Goal: Task Accomplishment & Management: Manage account settings

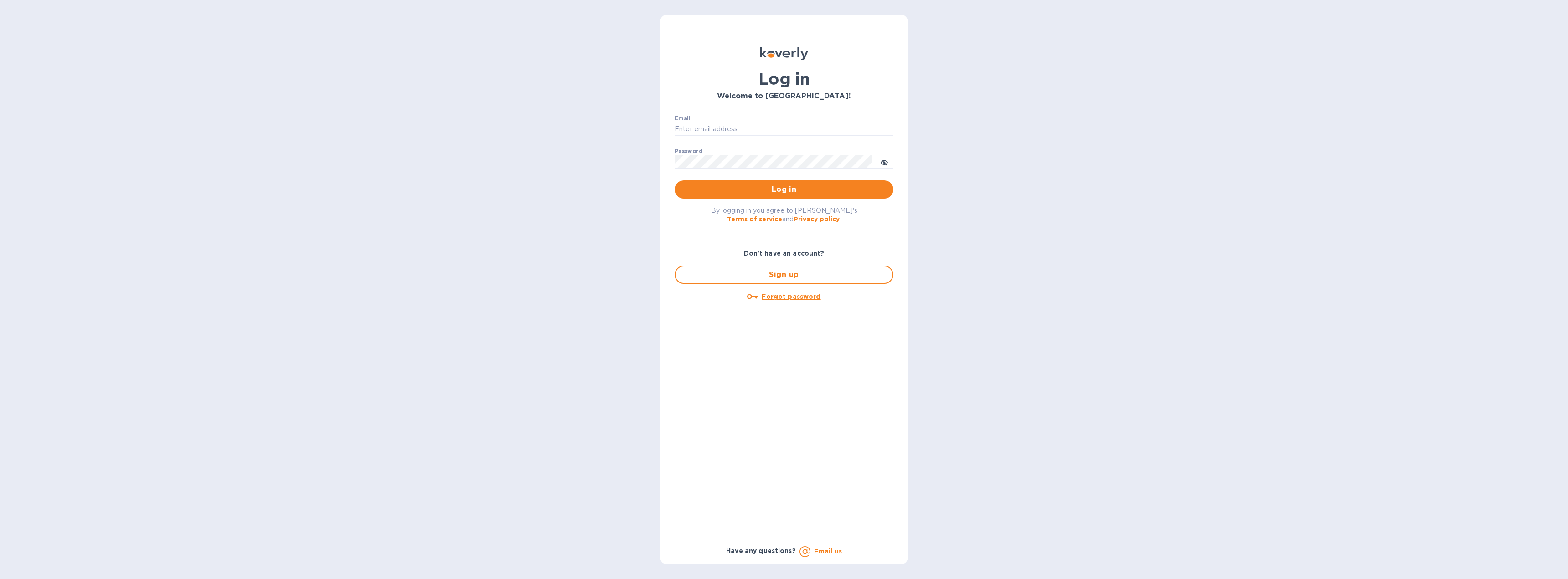
type input "[EMAIL_ADDRESS][DOMAIN_NAME]"
click at [753, 193] on span "Log in" at bounding box center [784, 190] width 204 height 11
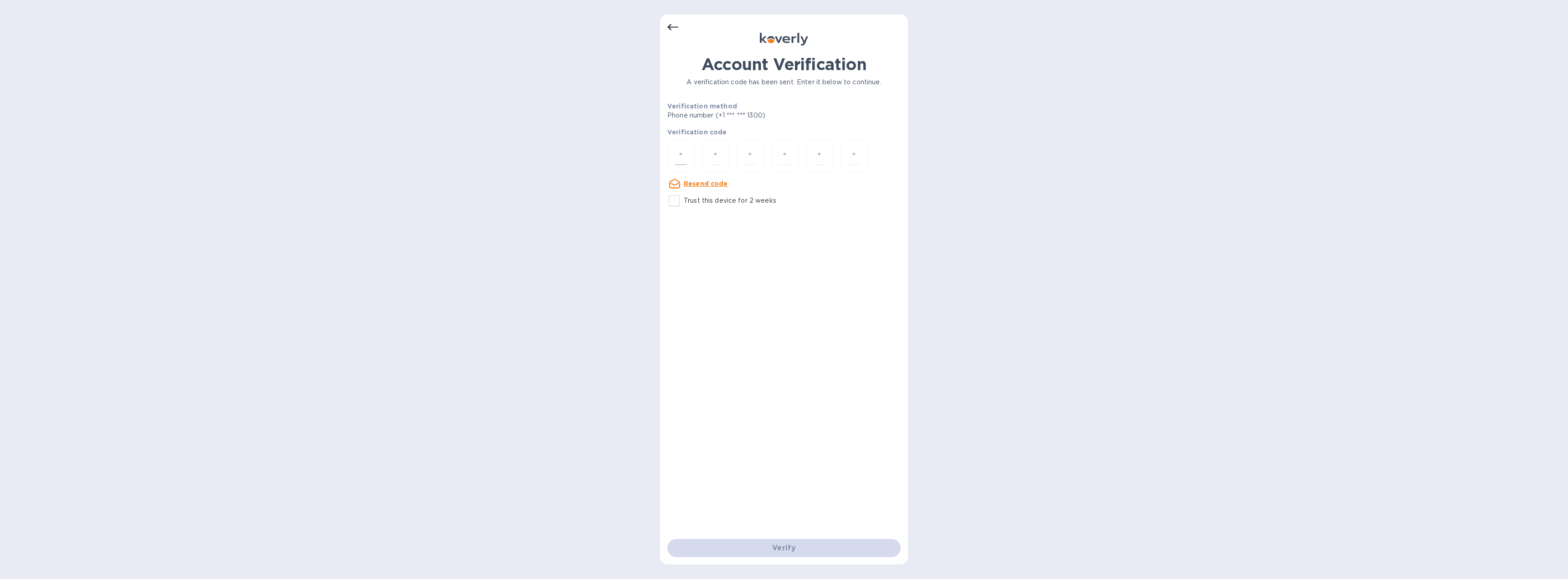
click at [682, 152] on input "number" at bounding box center [681, 157] width 12 height 17
type input "5"
type input "4"
type input "8"
type input "2"
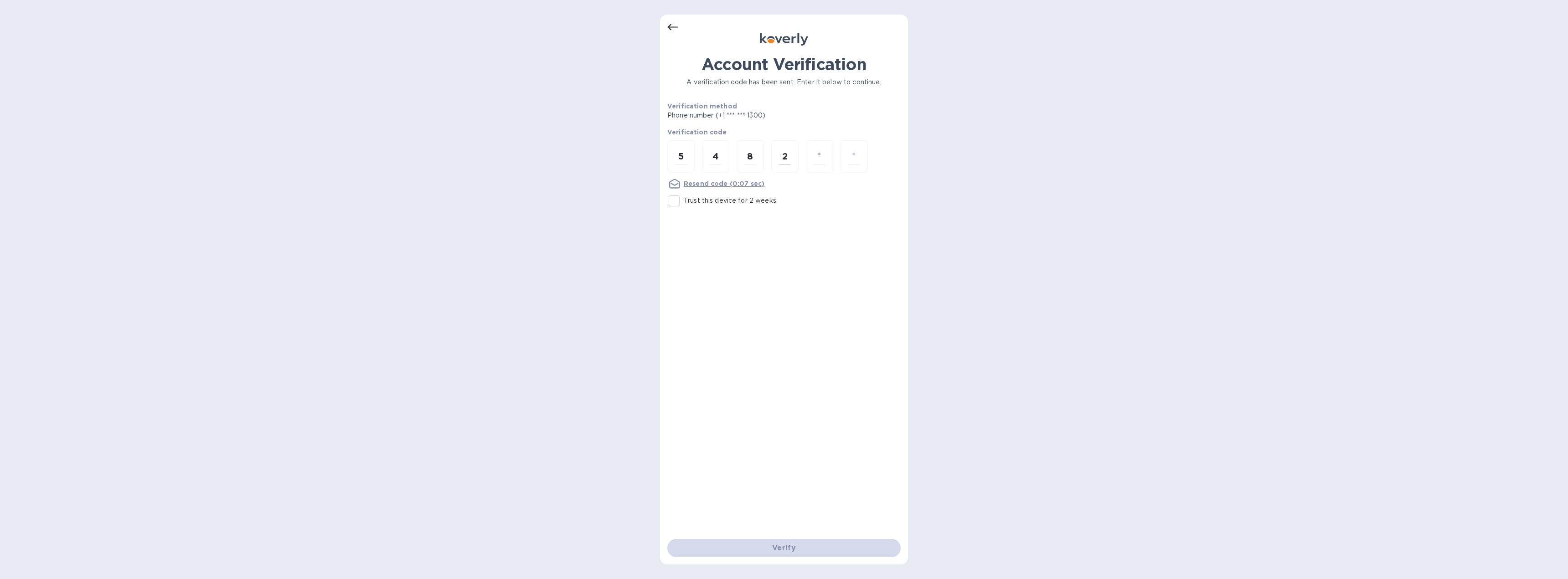
type input "6"
type input "9"
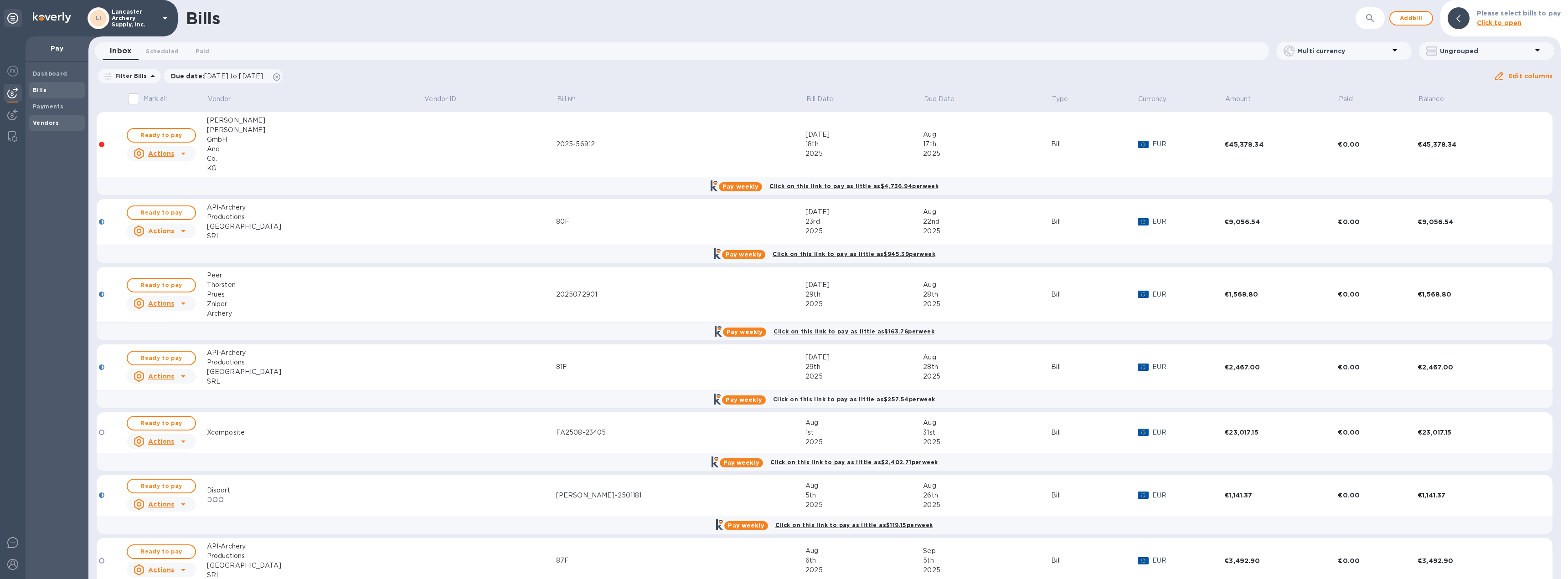
click at [45, 126] on span "Vendors" at bounding box center [46, 123] width 26 height 9
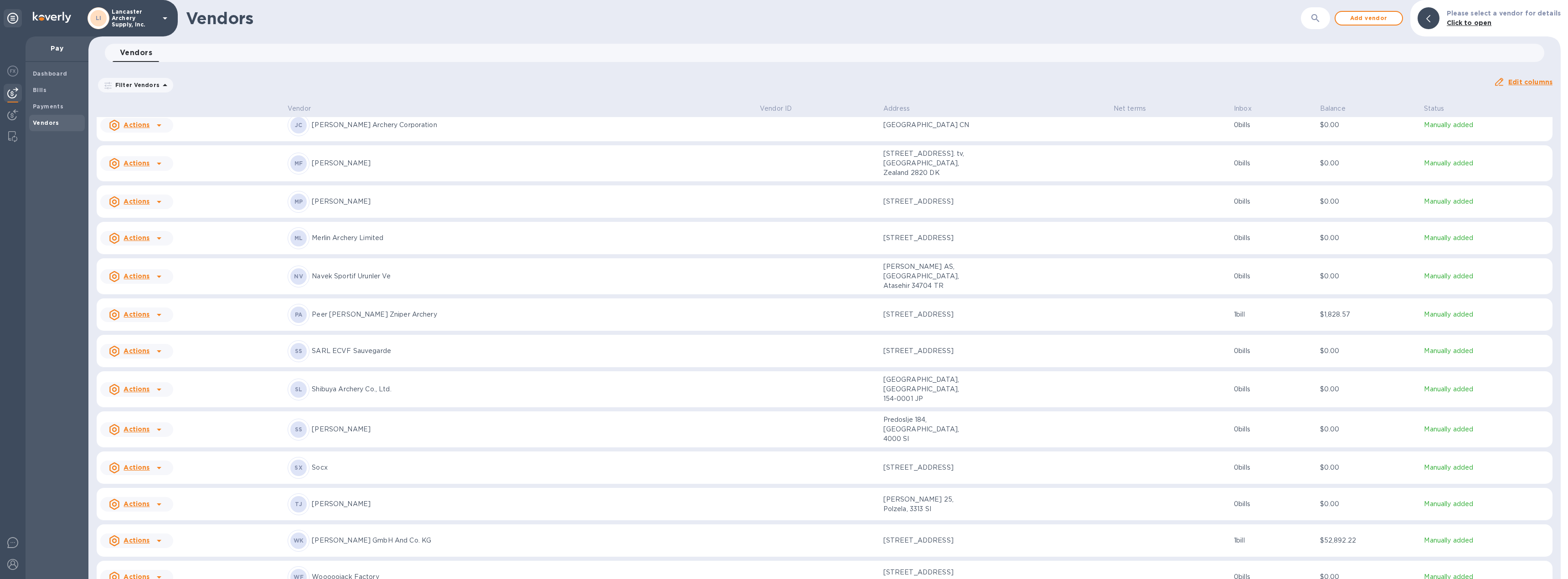
scroll to position [464, 0]
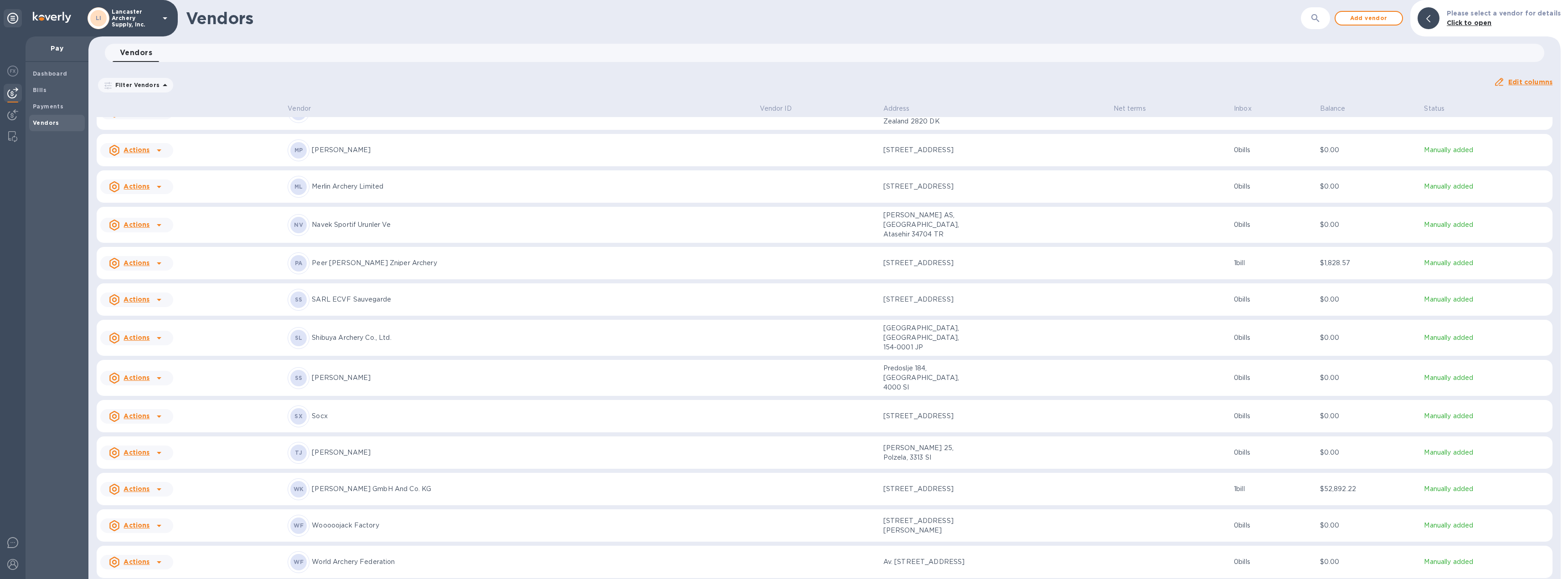
click at [517, 333] on p "Shibuya Archery Co., Ltd." at bounding box center [532, 338] width 440 height 10
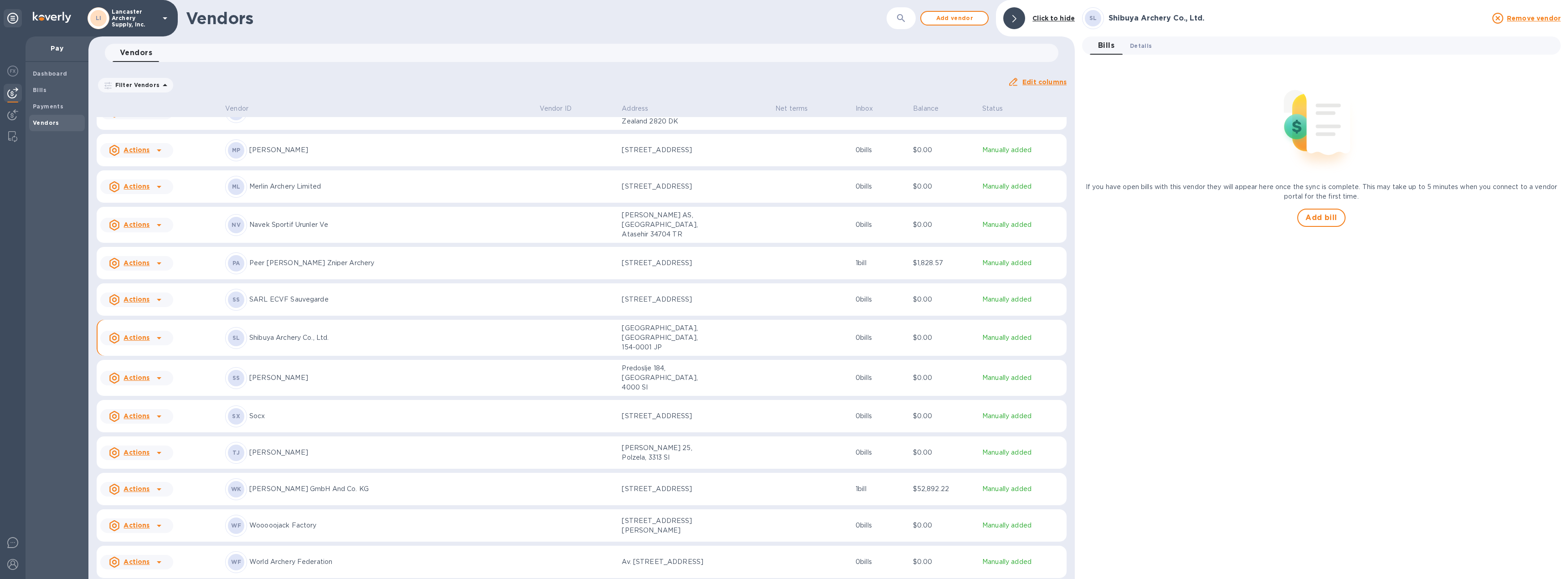
click at [1136, 47] on span "Details 0" at bounding box center [1141, 46] width 22 height 10
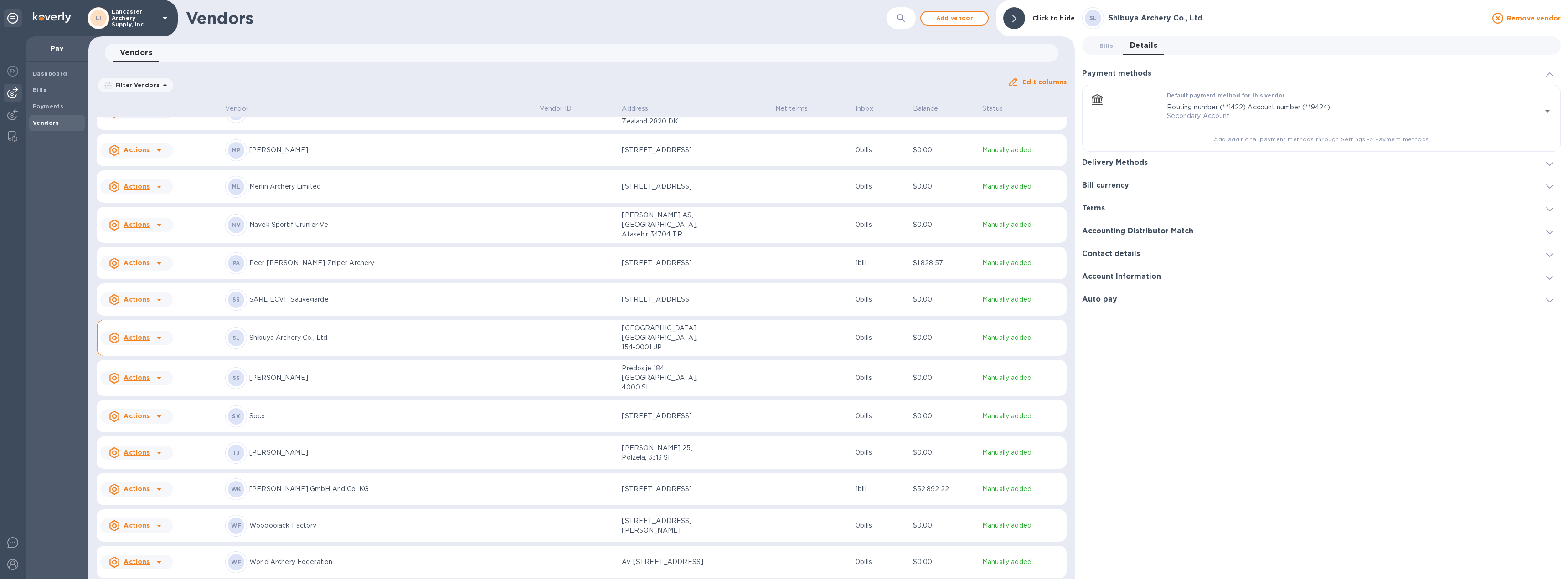
click at [1550, 162] on icon at bounding box center [1550, 164] width 7 height 4
click at [1547, 119] on icon "default-method" at bounding box center [1549, 120] width 7 height 4
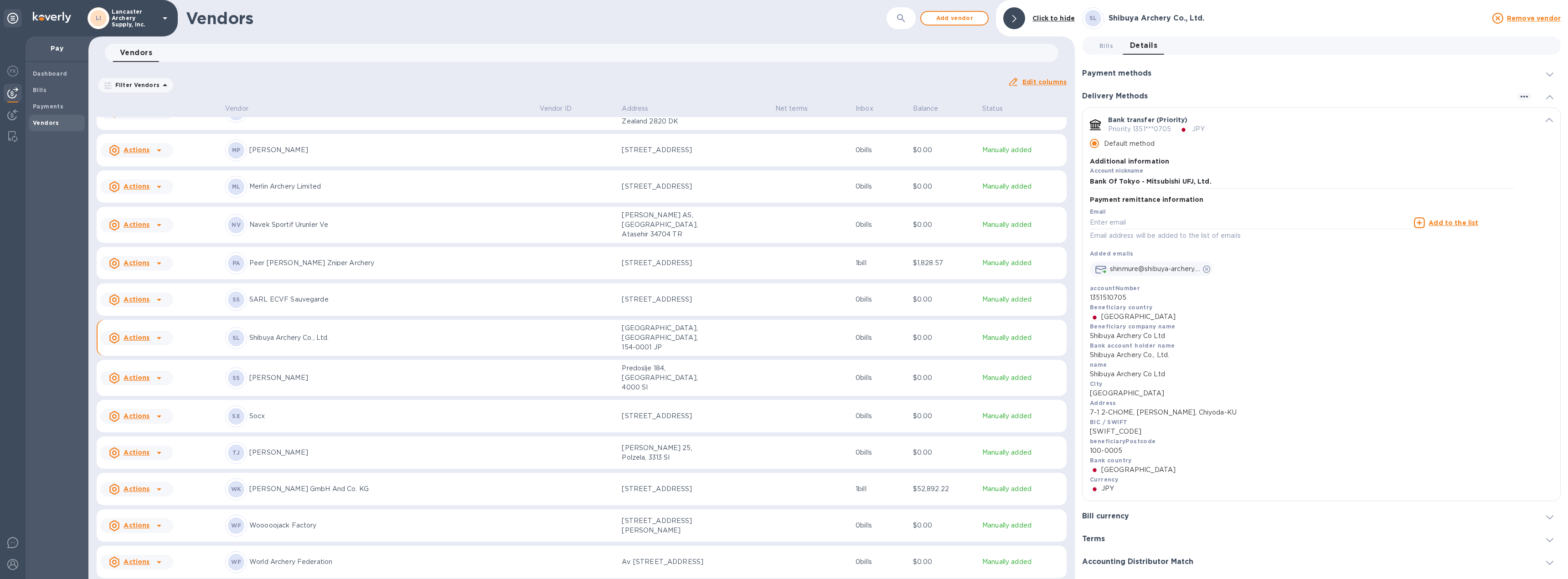
click at [1541, 122] on div "default-method" at bounding box center [1533, 120] width 39 height 9
click at [1545, 120] on icon "default-method" at bounding box center [1549, 120] width 7 height 4
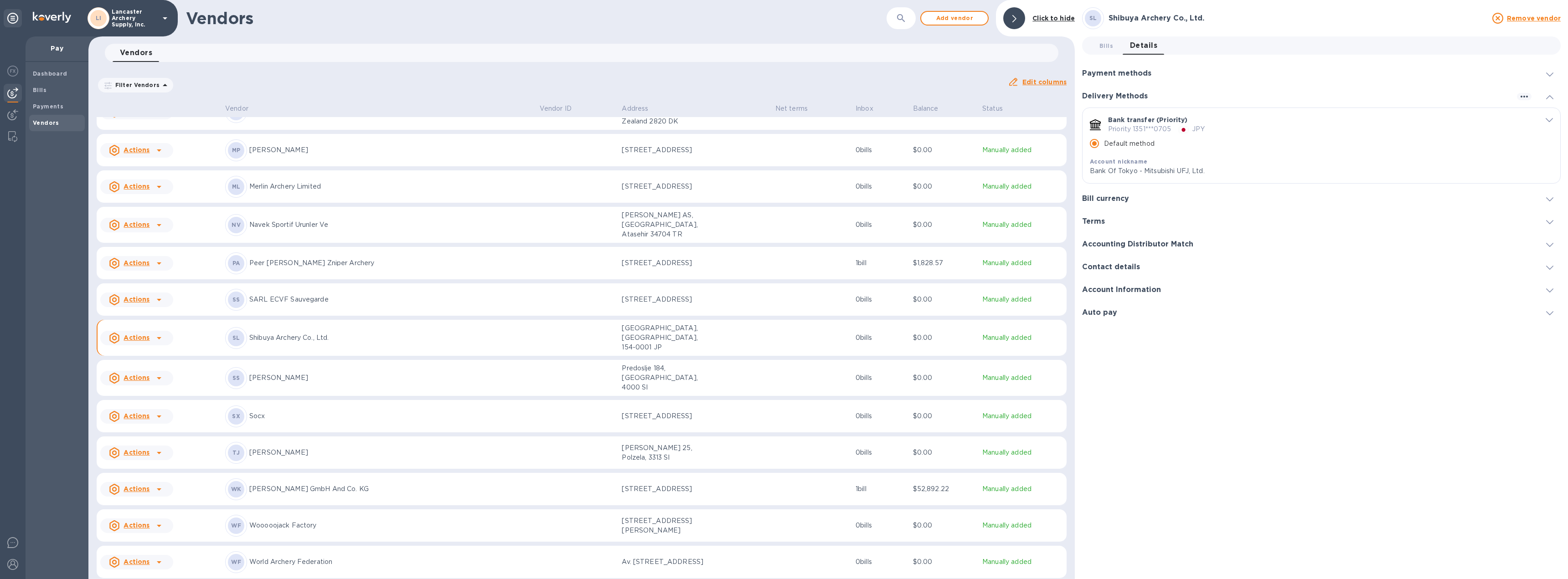
click at [157, 333] on icon at bounding box center [159, 338] width 11 height 11
click at [151, 340] on b "Add new bill" at bounding box center [147, 341] width 42 height 7
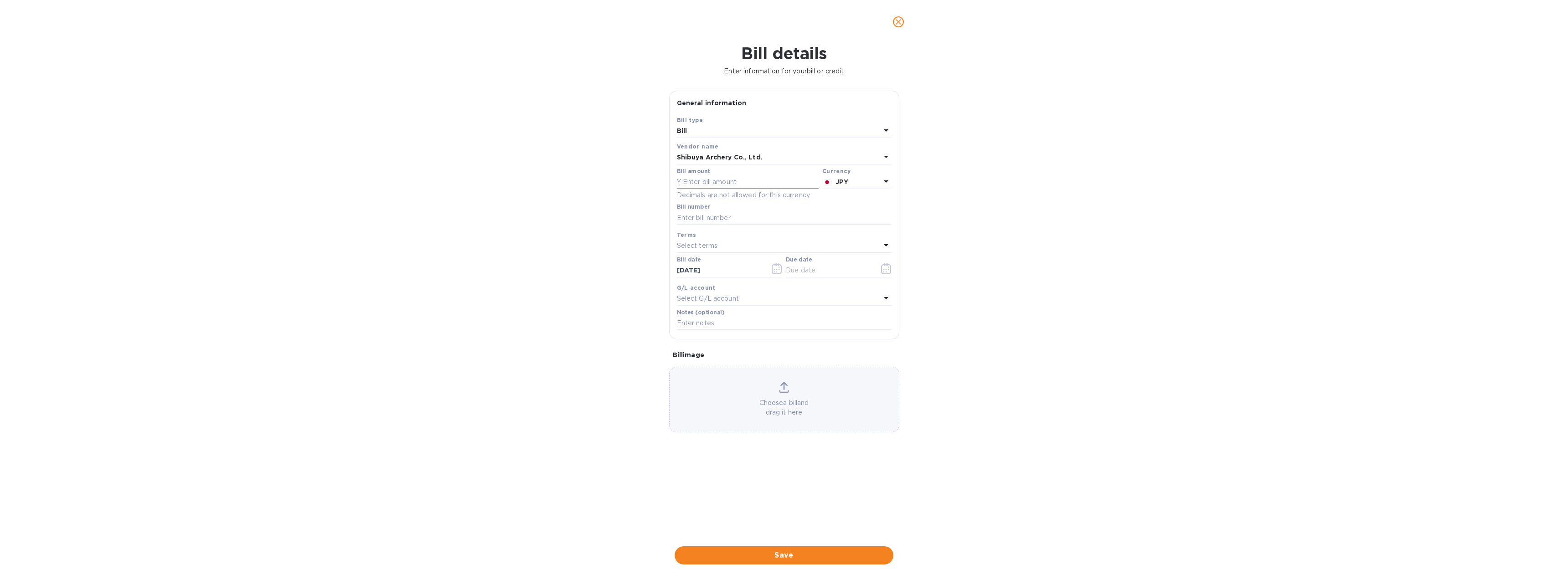
click at [711, 187] on input "text" at bounding box center [748, 182] width 142 height 13
type input "6,155,550"
type input "A"
type input "A-03071"
type input "[DATE]"
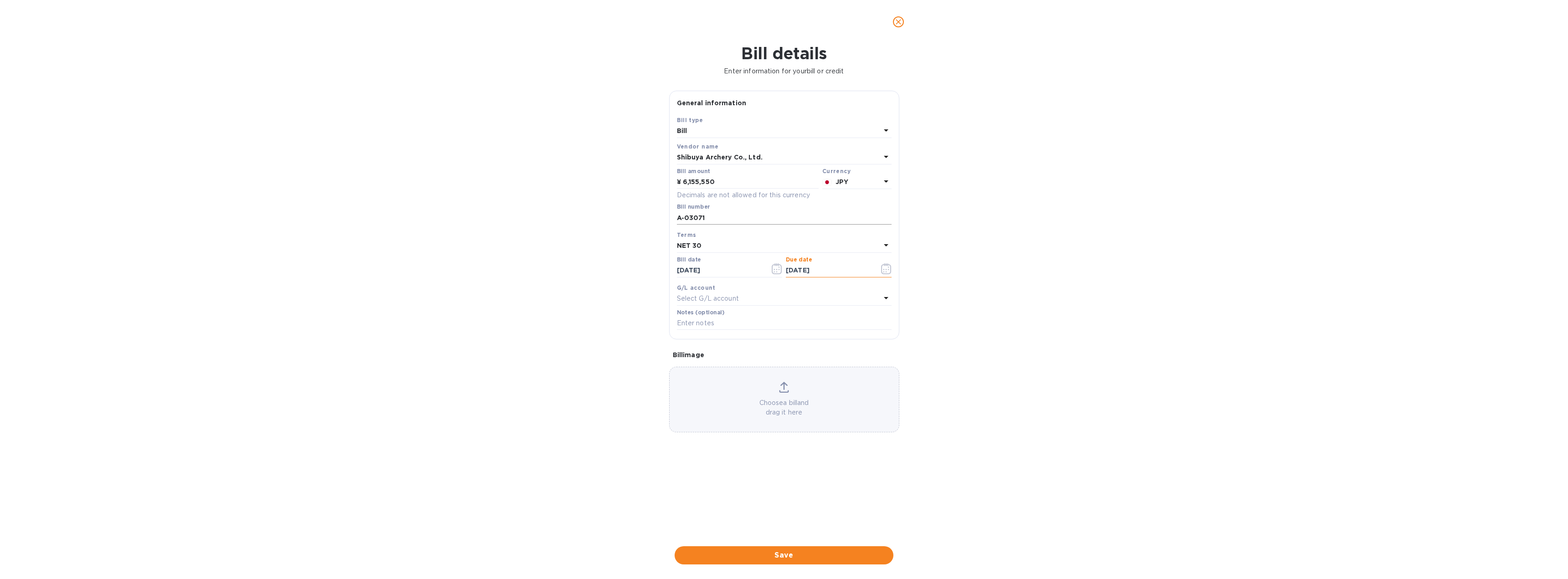
type input "[DATE]"
click at [799, 554] on span "Save" at bounding box center [784, 556] width 204 height 11
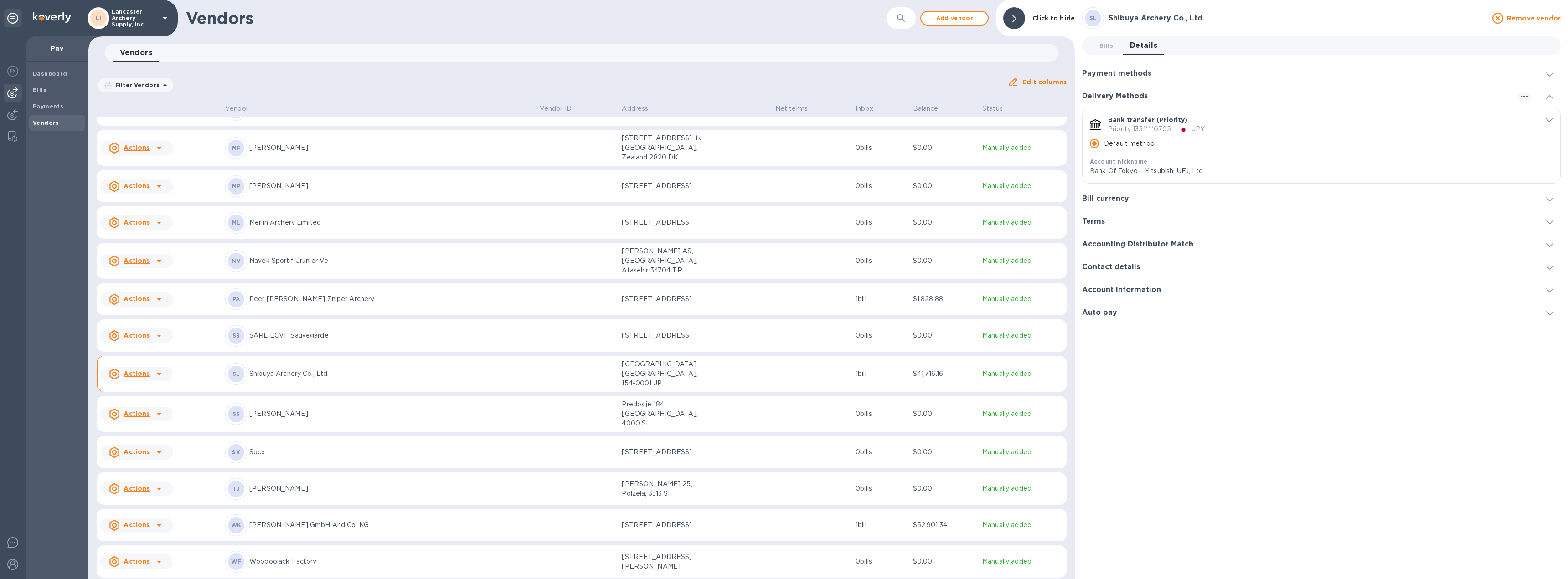
scroll to position [464, 0]
click at [1104, 44] on span "Bills 0" at bounding box center [1106, 46] width 13 height 10
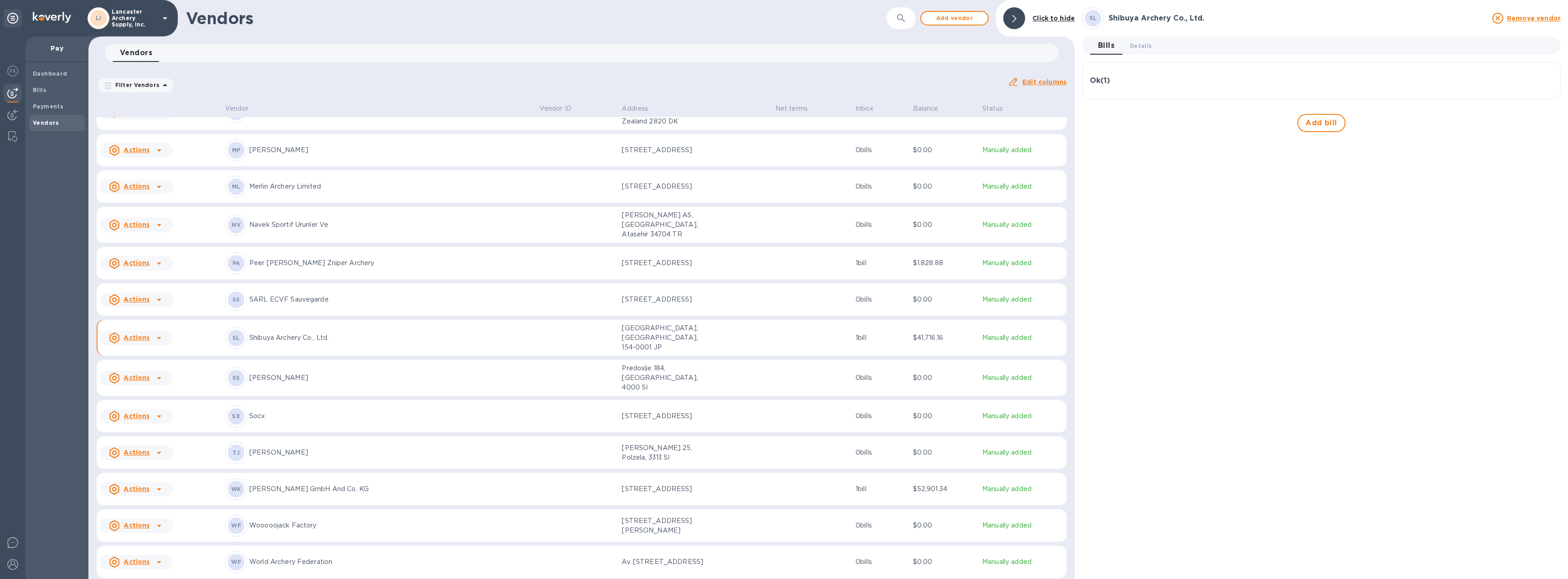
click at [1151, 96] on div "Ok ( 1 ) Bill № A-03071 Bill Date [DATE] Amount ¥6,155,550 Balance ¥6,155,550" at bounding box center [1321, 80] width 479 height 37
click at [1155, 87] on div "Ok ( 1 )" at bounding box center [1321, 81] width 463 height 22
click at [46, 95] on div "Bills" at bounding box center [57, 90] width 56 height 17
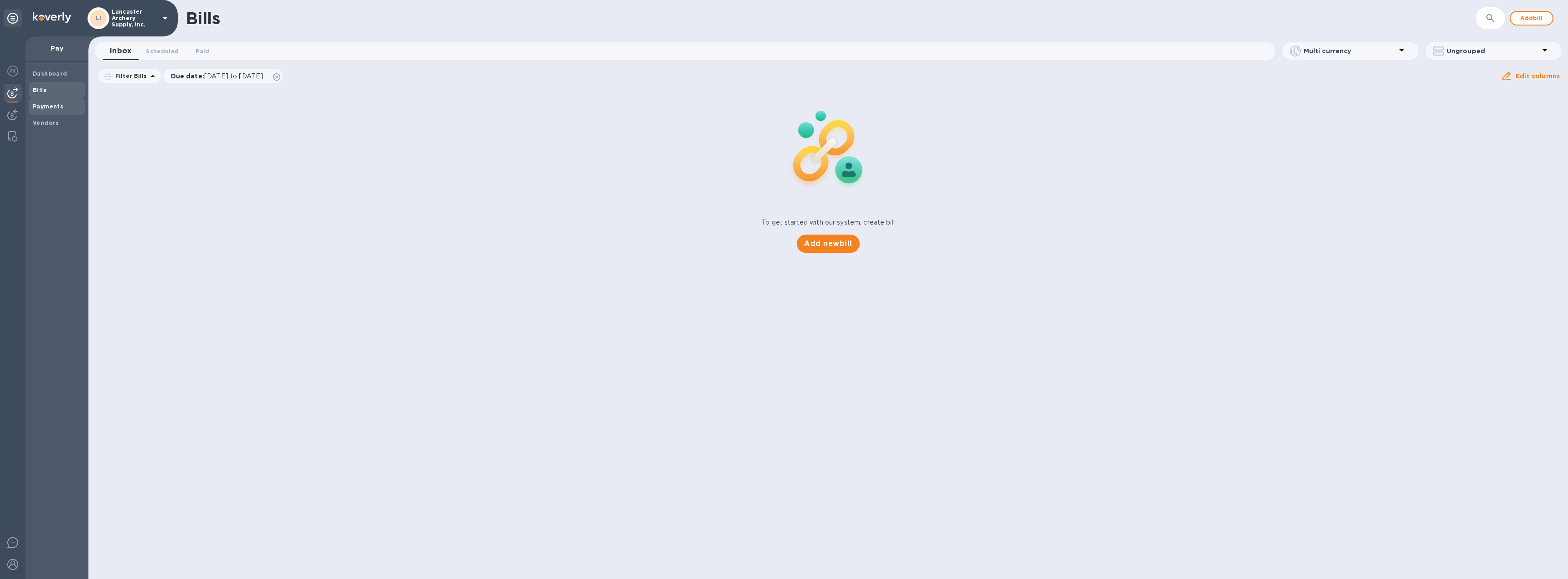
click at [57, 106] on b "Payments" at bounding box center [48, 106] width 31 height 7
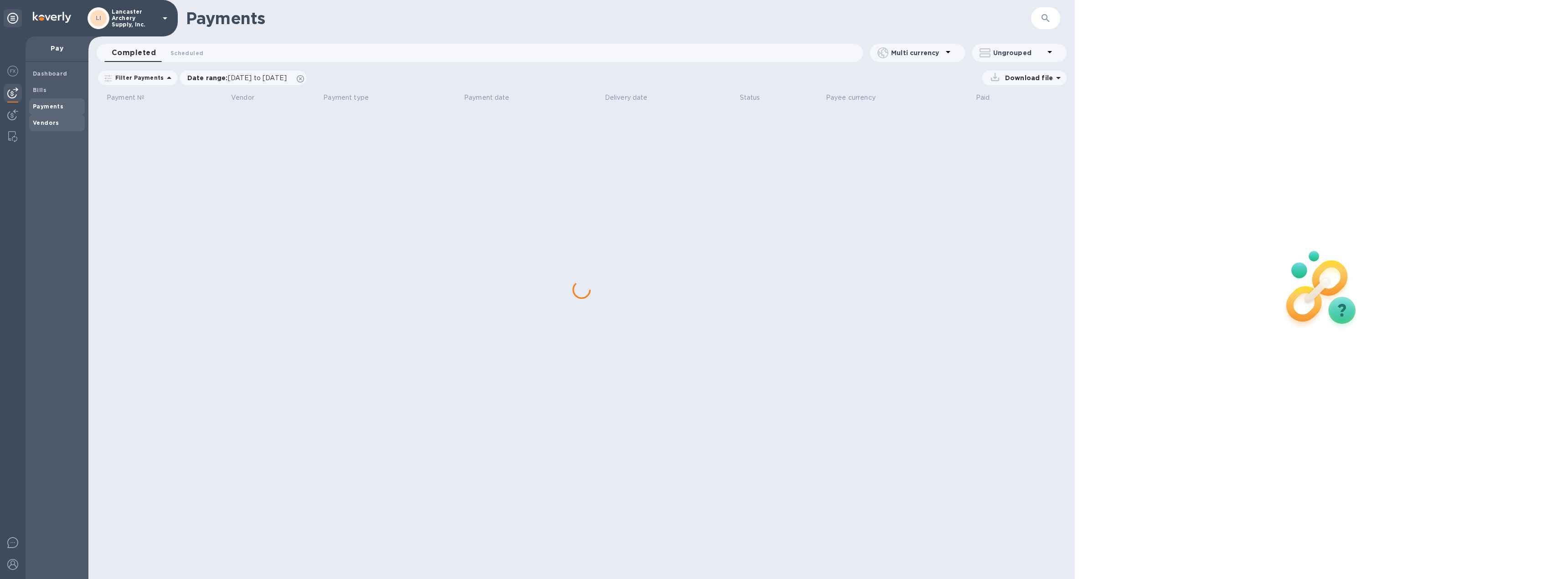
click at [51, 127] on span "Vendors" at bounding box center [46, 123] width 26 height 9
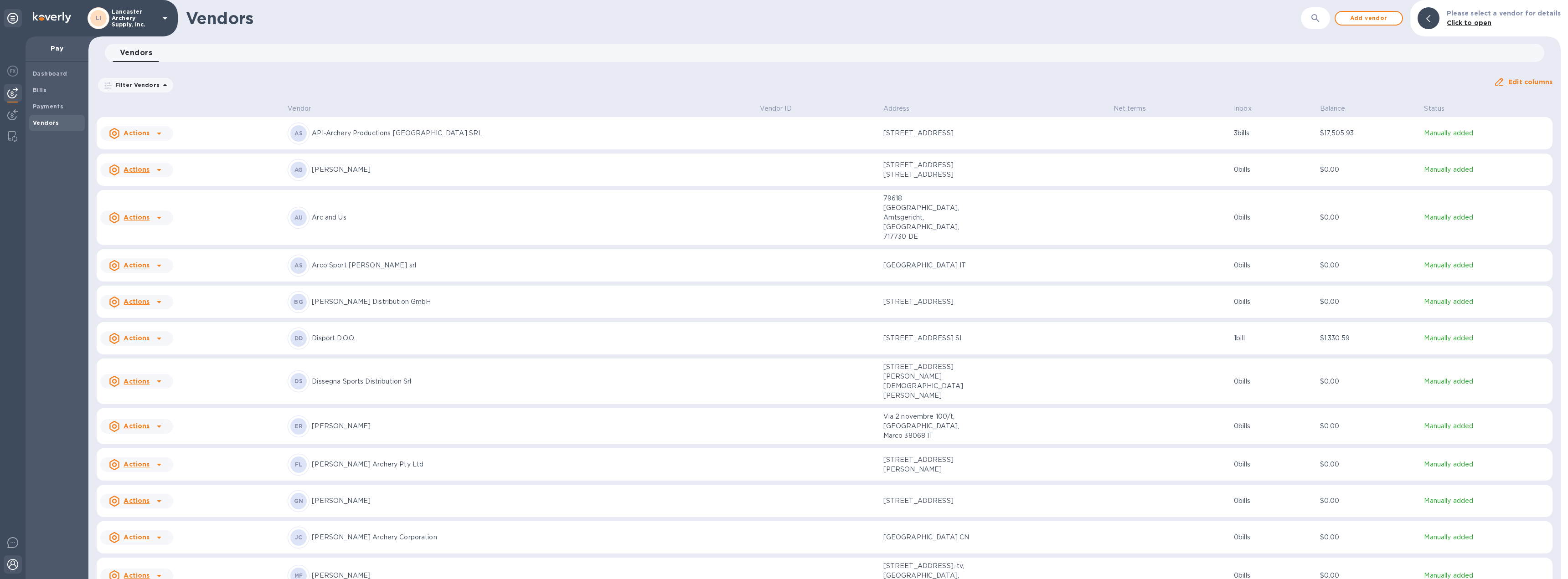
click at [11, 570] on img at bounding box center [13, 564] width 11 height 11
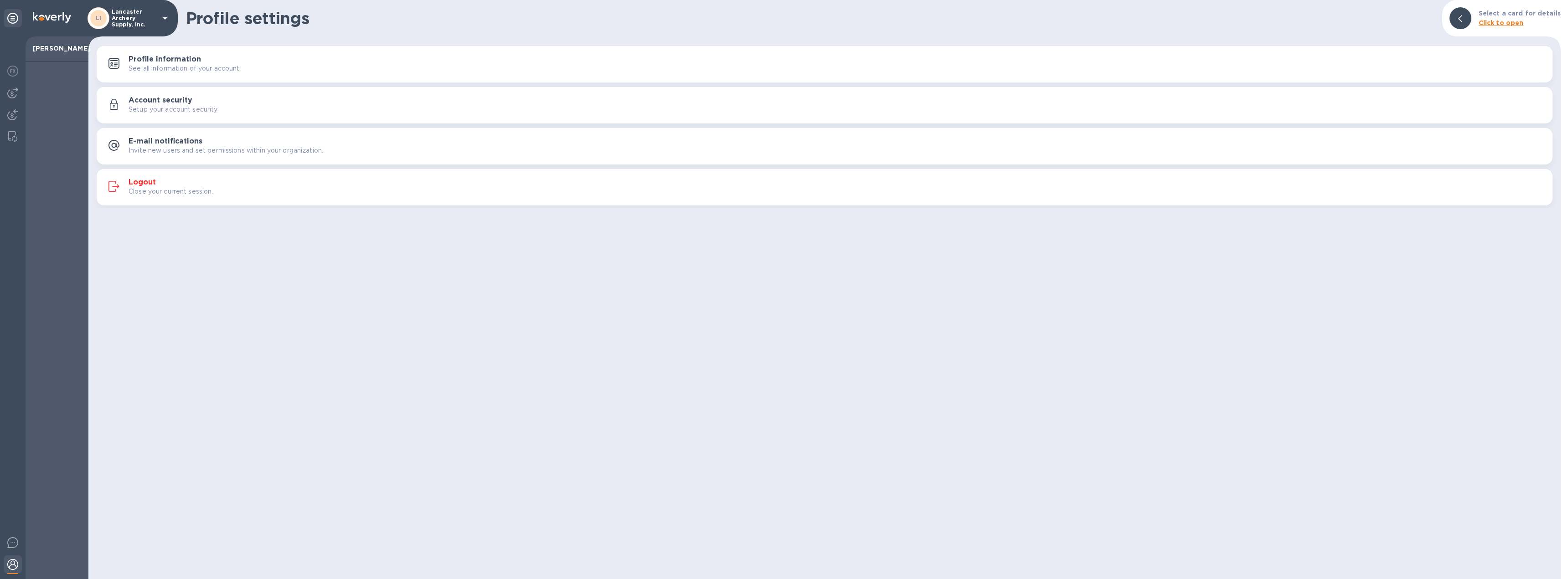
click at [146, 188] on p "Close your current session." at bounding box center [171, 192] width 85 height 10
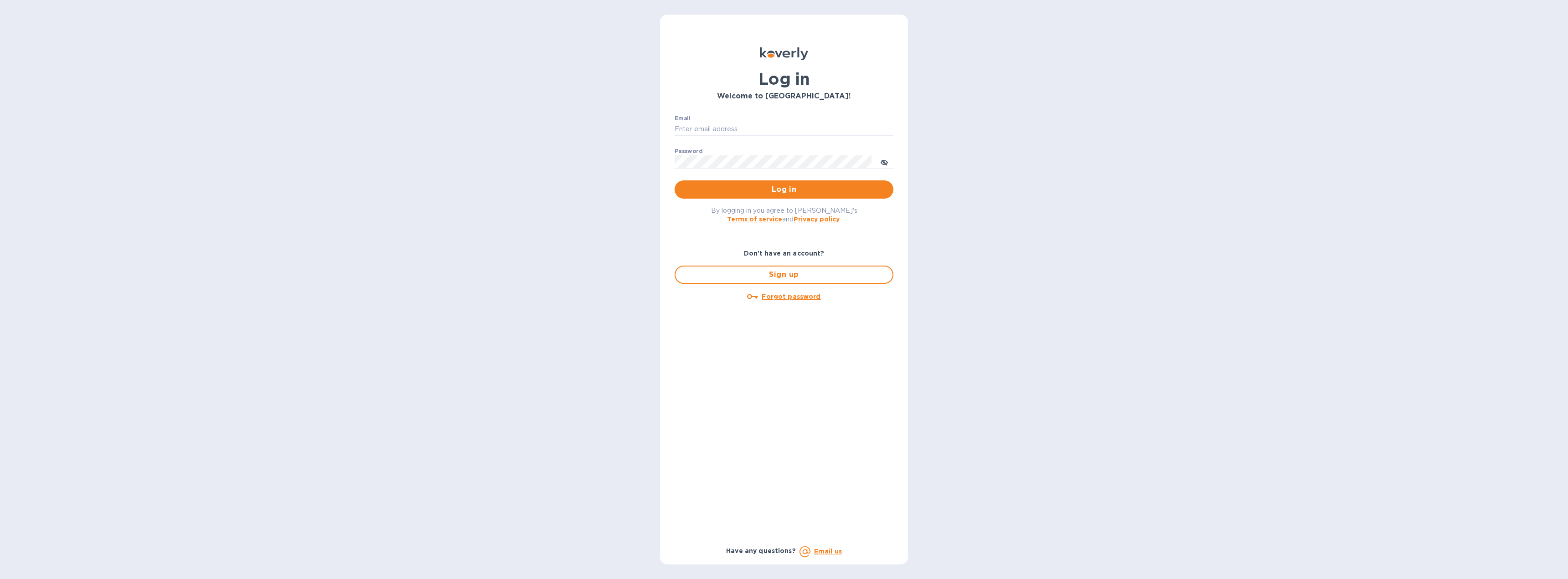
type input "[EMAIL_ADDRESS][DOMAIN_NAME]"
click at [758, 182] on button "Log in" at bounding box center [784, 190] width 219 height 18
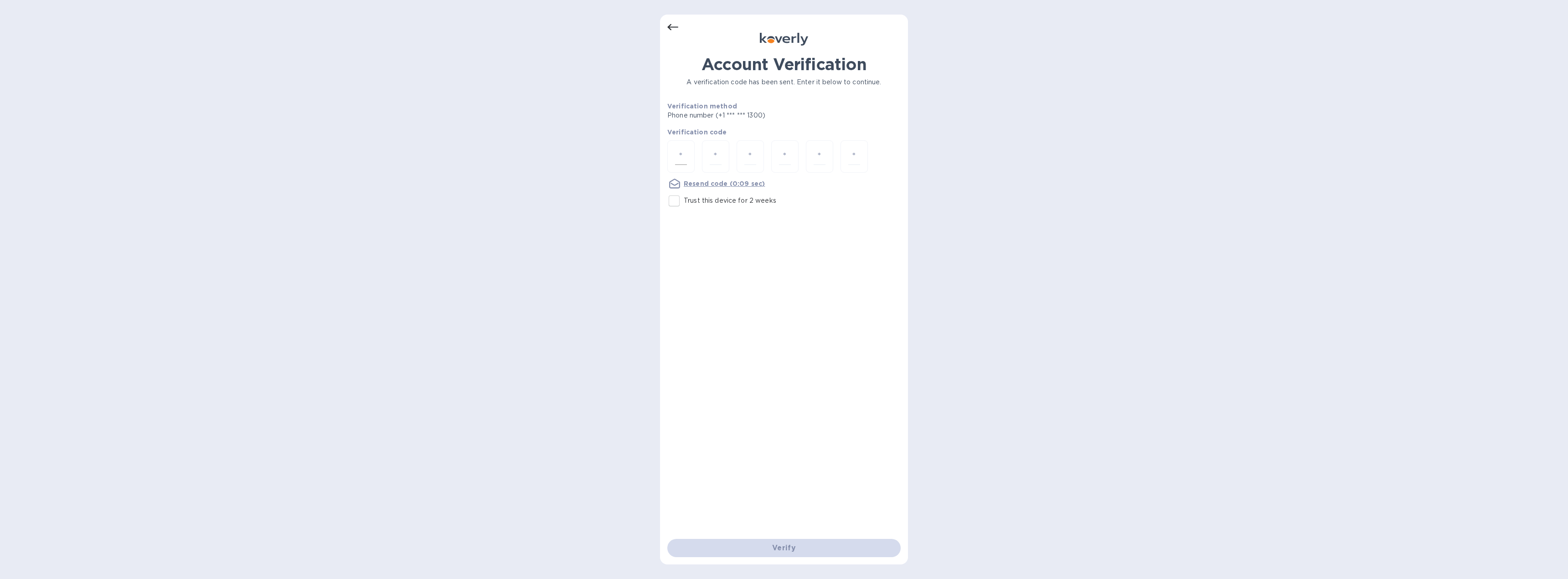
click at [679, 157] on input "number" at bounding box center [681, 157] width 12 height 17
type input "7"
type input "0"
type input "5"
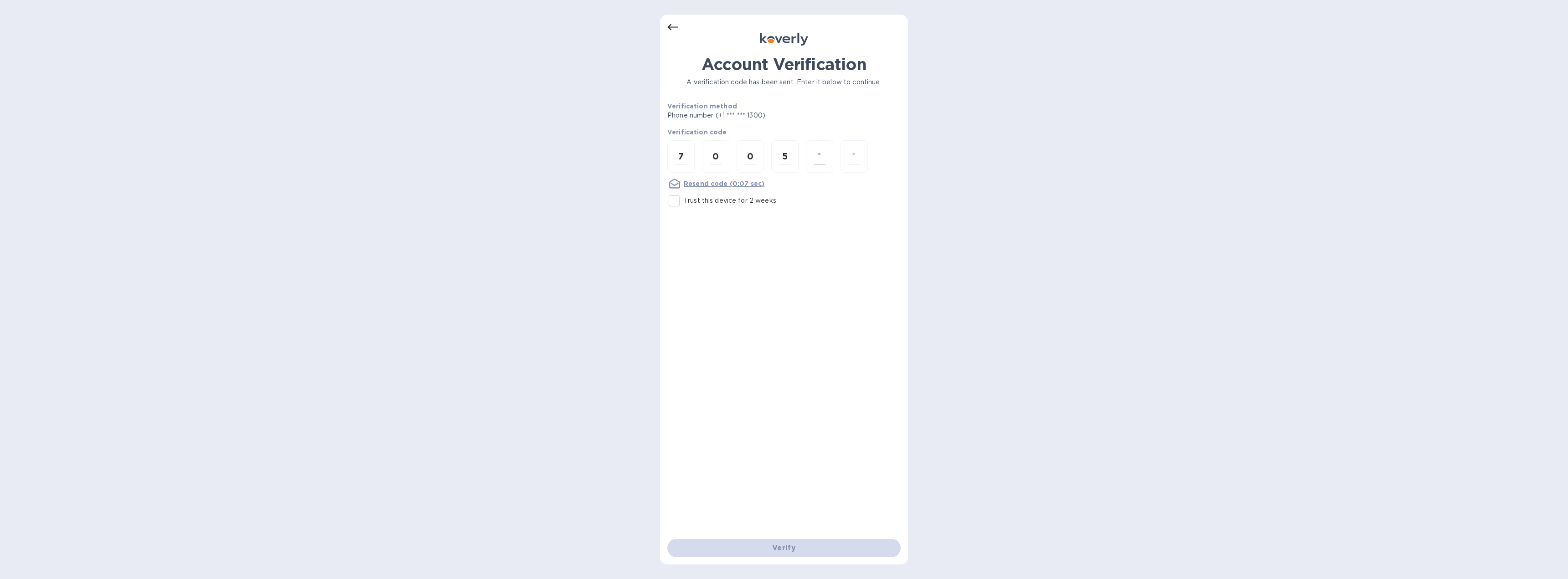
type input "7"
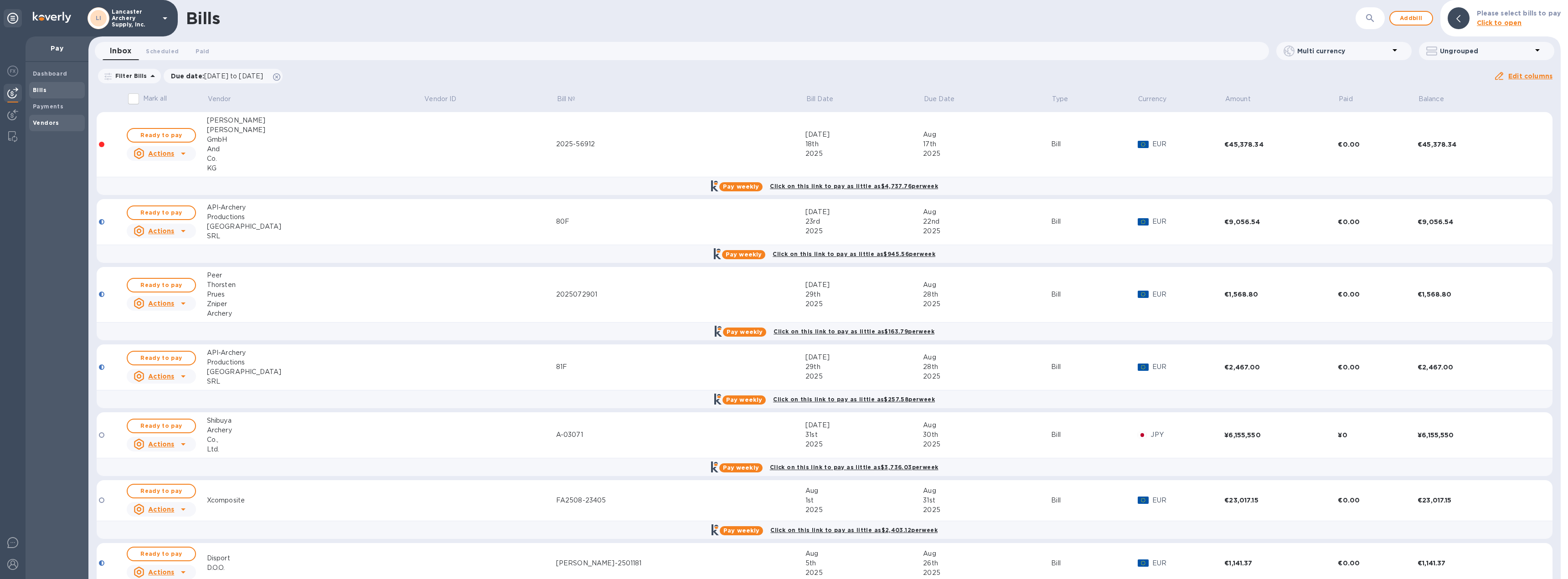
click at [56, 124] on b "Vendors" at bounding box center [46, 122] width 26 height 7
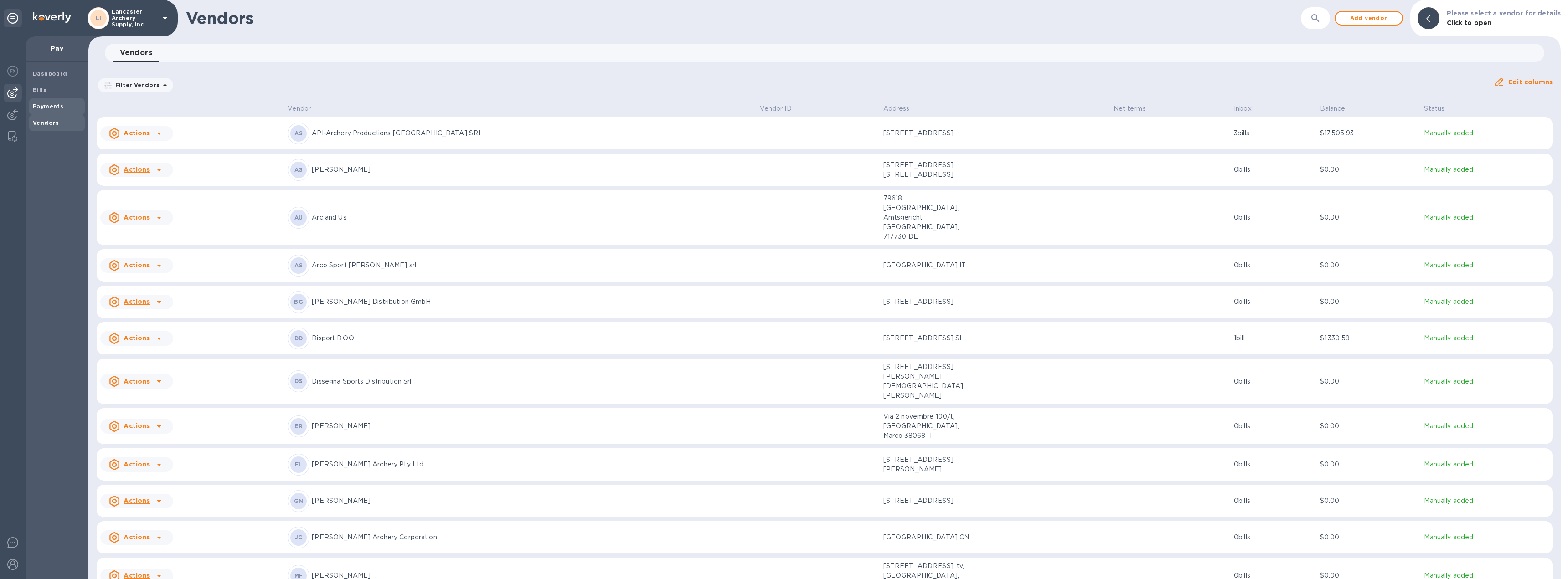
click at [62, 108] on span "Payments" at bounding box center [57, 106] width 48 height 9
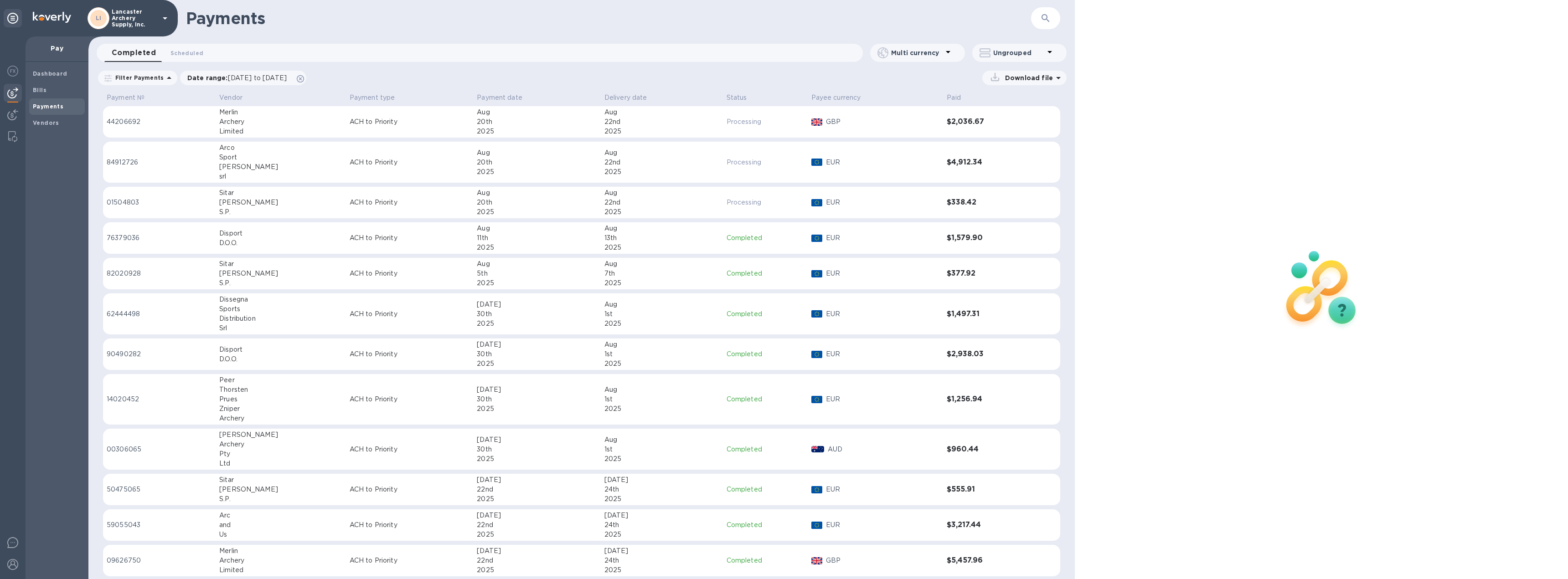
click at [518, 112] on div "Aug" at bounding box center [537, 112] width 120 height 10
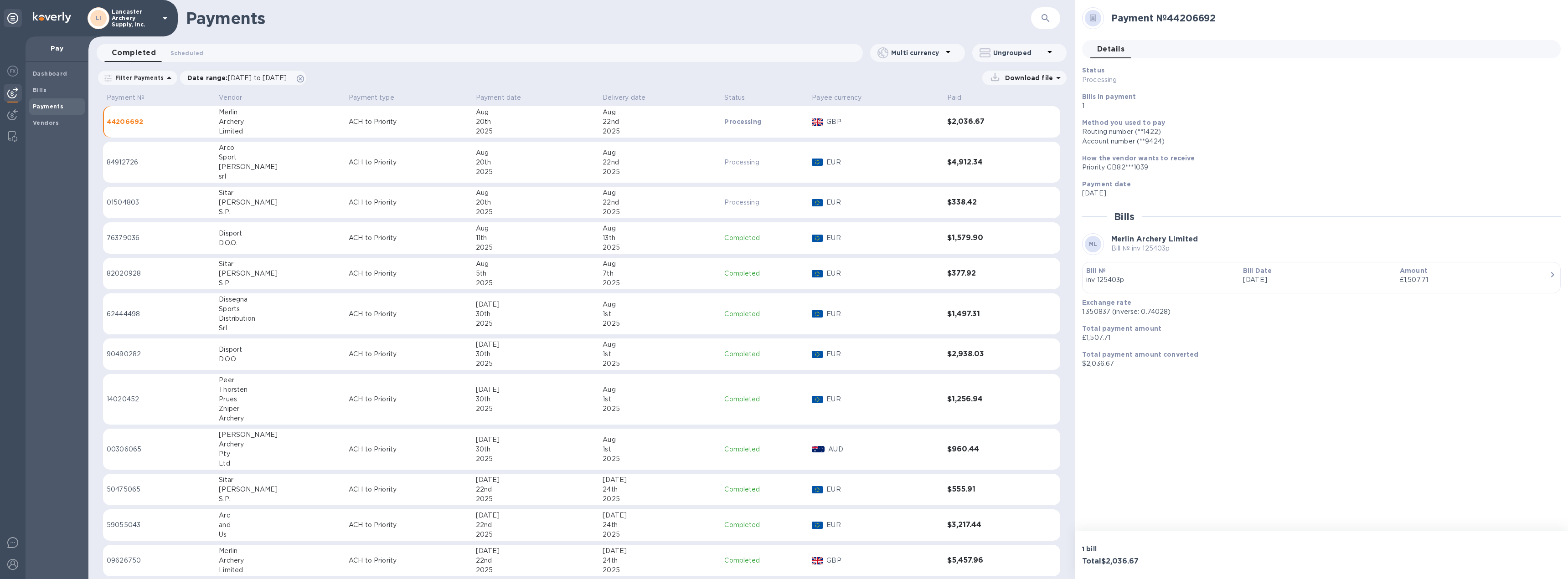
click at [1329, 273] on p "Bill Date" at bounding box center [1317, 270] width 149 height 9
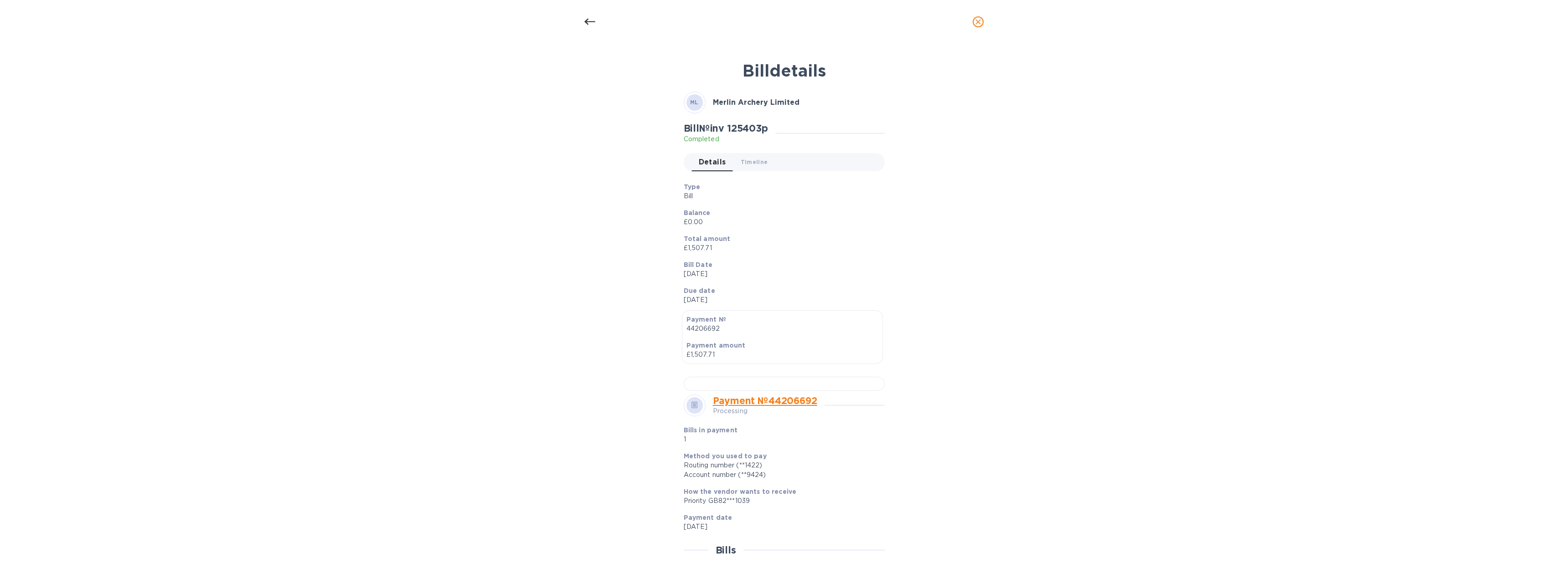
click at [976, 23] on icon "close" at bounding box center [978, 21] width 9 height 9
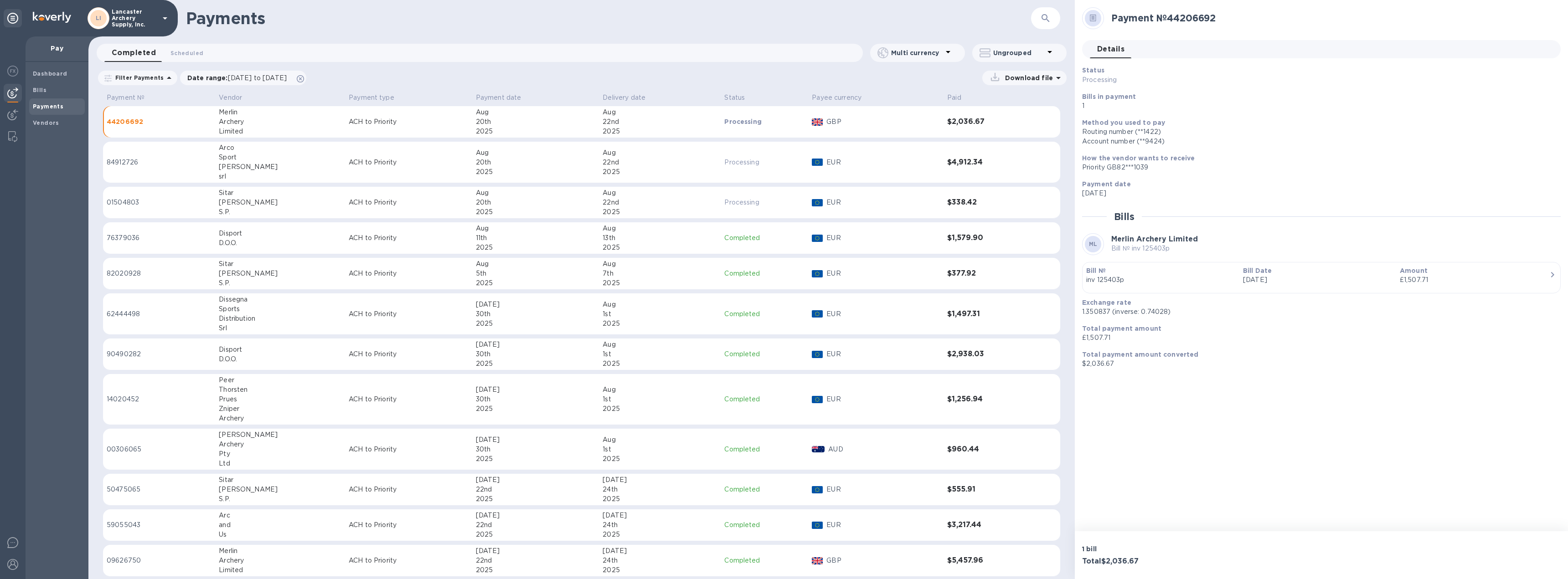
click at [498, 158] on div "20th" at bounding box center [536, 163] width 120 height 10
click at [1159, 280] on p "000227/25" at bounding box center [1161, 280] width 149 height 10
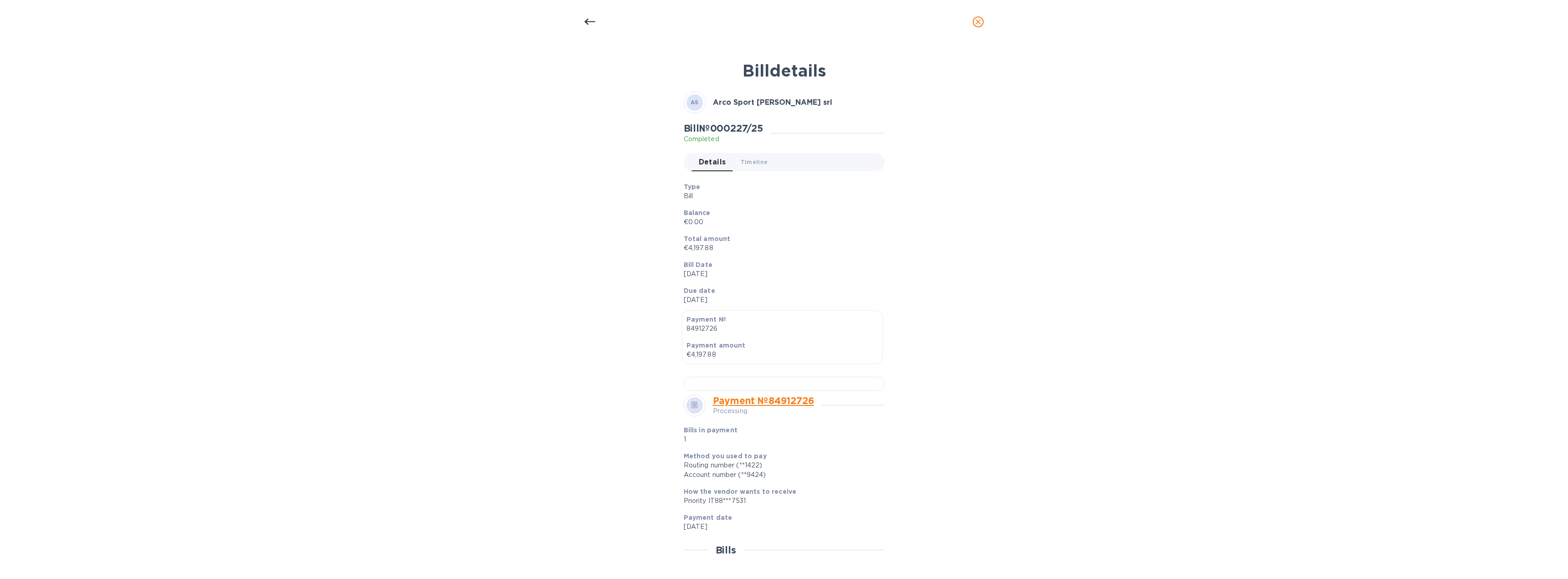
click at [983, 21] on span "close" at bounding box center [978, 22] width 11 height 11
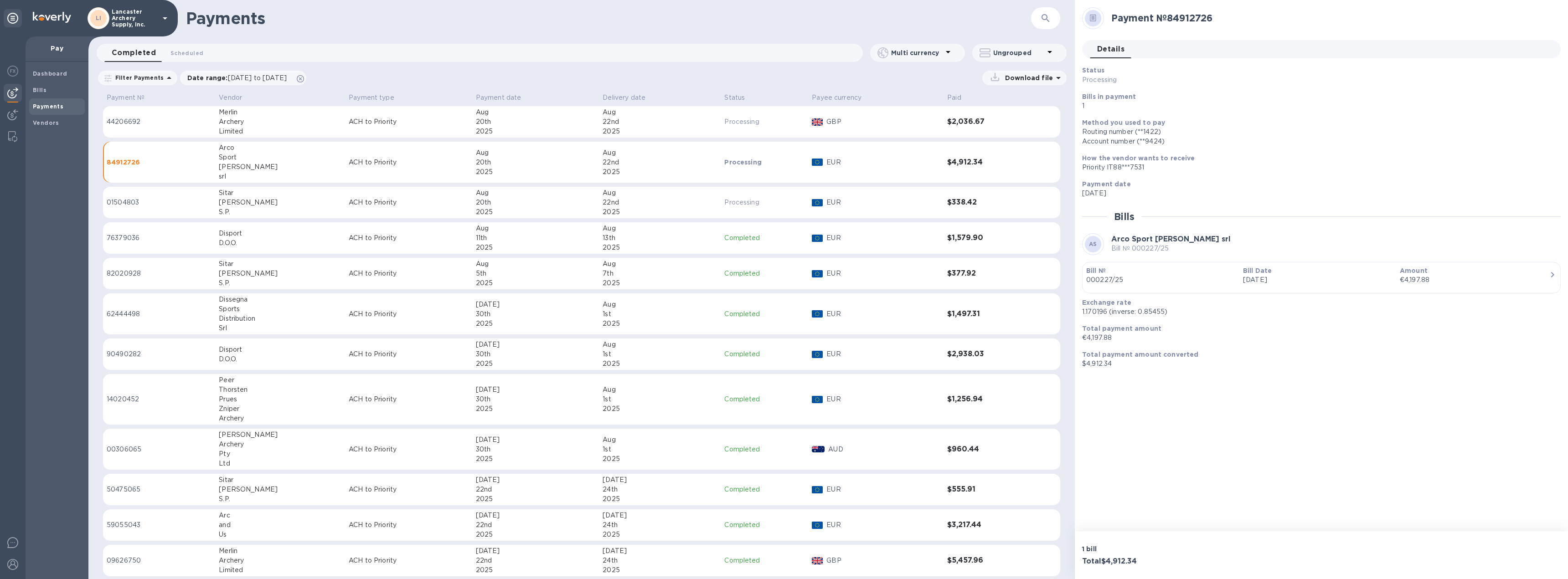
click at [399, 201] on p "ACH to Priority" at bounding box center [409, 202] width 120 height 10
click at [1225, 275] on p "Bill №" at bounding box center [1161, 270] width 149 height 9
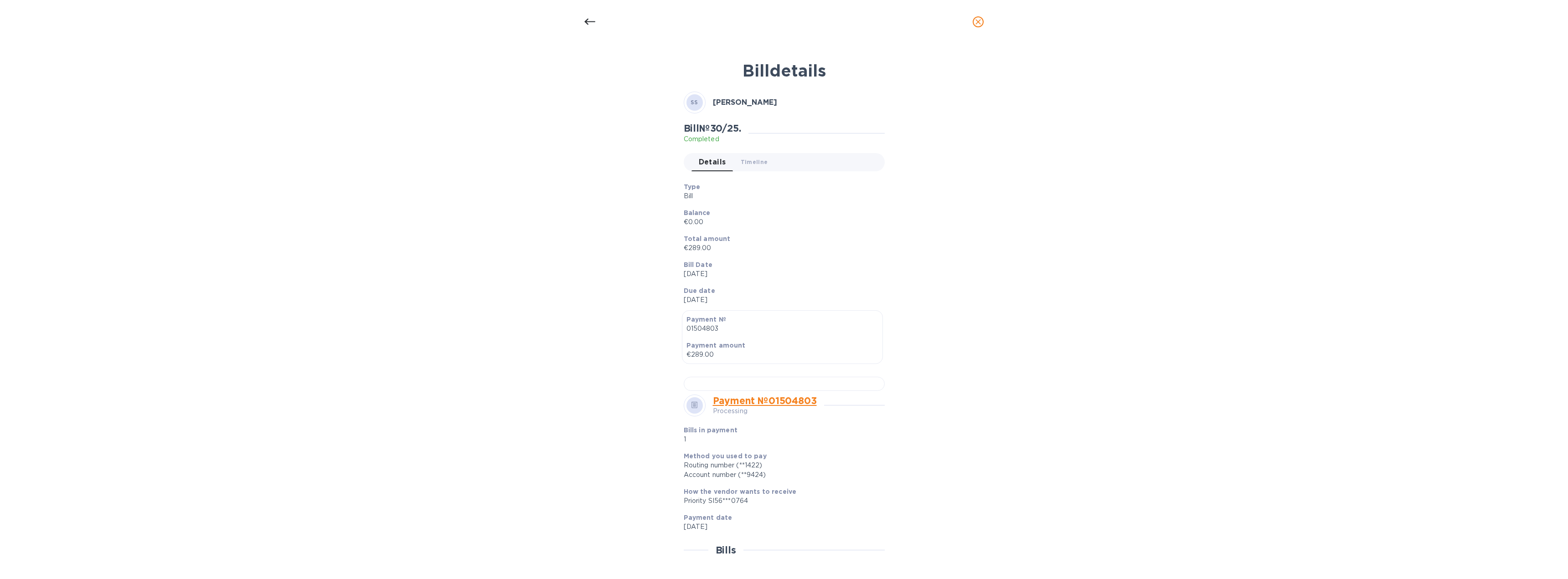
click at [982, 21] on icon "close" at bounding box center [978, 21] width 9 height 9
